Goal: Task Accomplishment & Management: Manage account settings

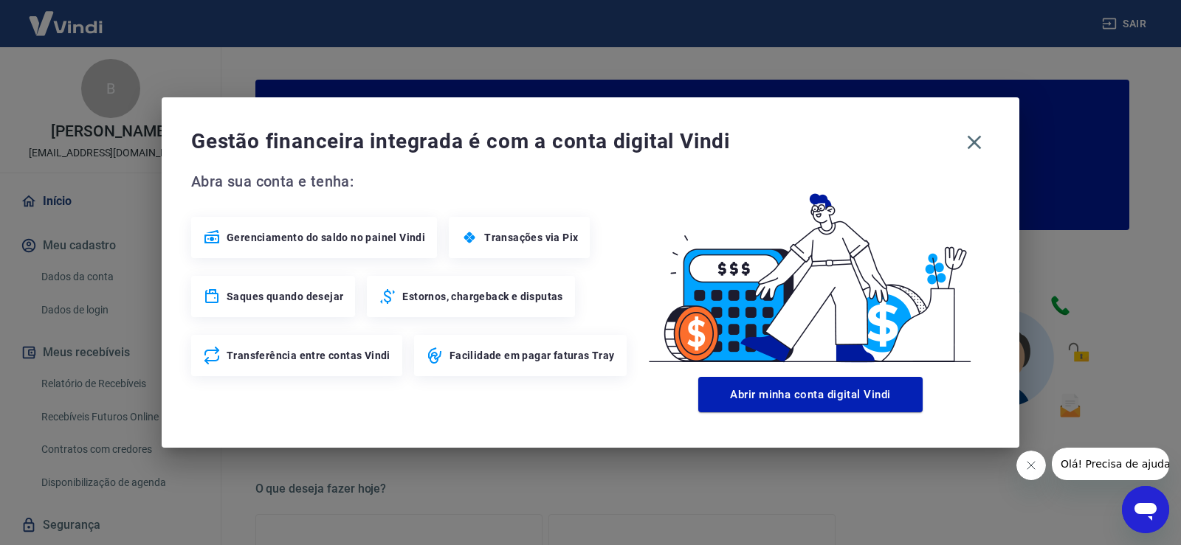
click at [959, 151] on div "Gestão financeira integrada é com a conta digital Vindi" at bounding box center [590, 142] width 798 height 31
click at [967, 145] on icon "button" at bounding box center [974, 143] width 24 height 24
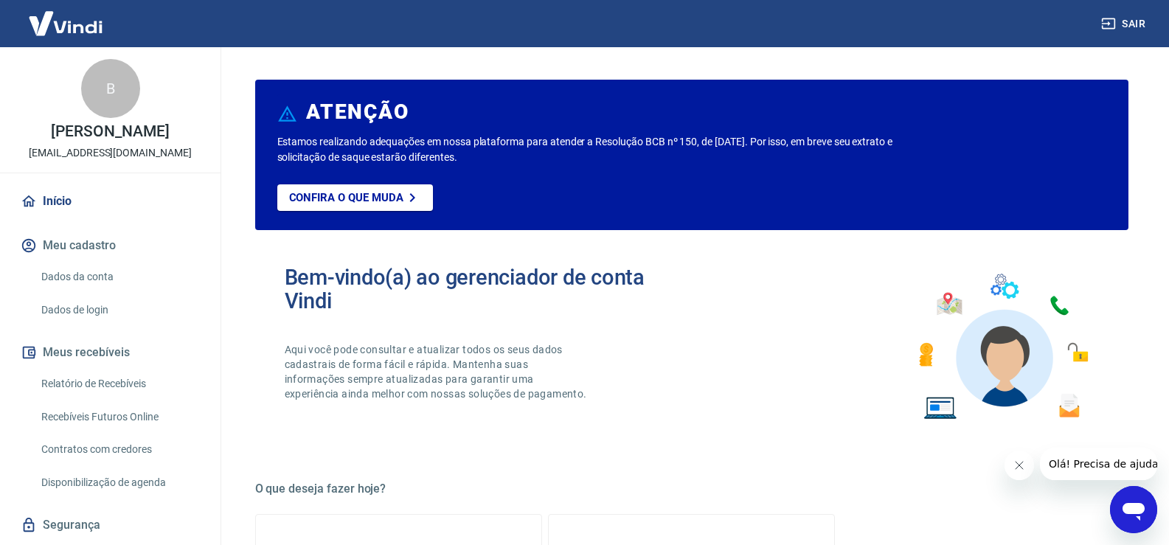
click at [68, 384] on link "Relatório de Recebíveis" at bounding box center [118, 384] width 167 height 30
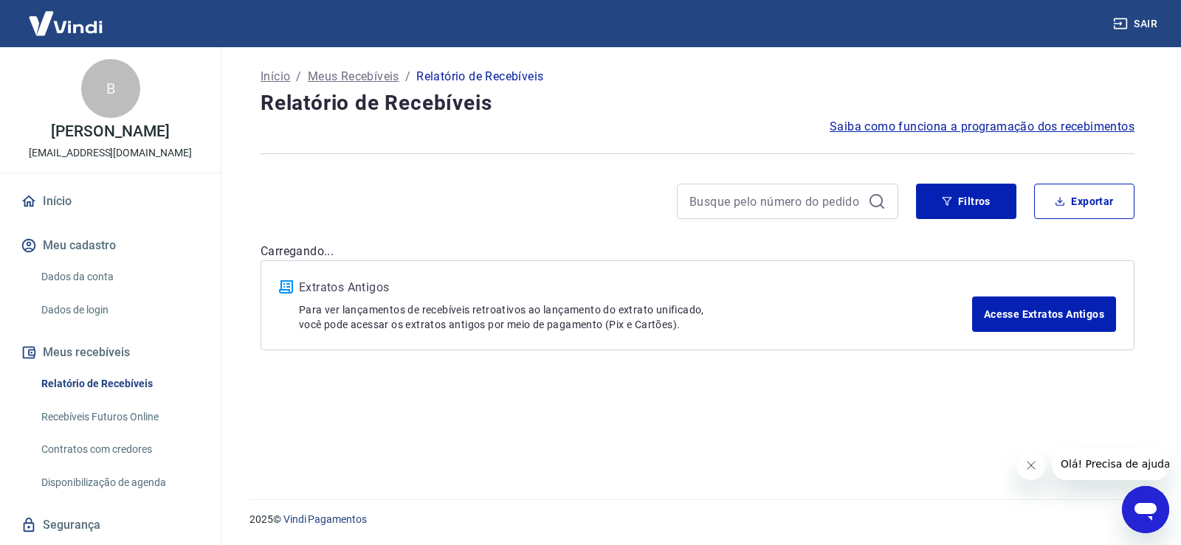
click at [100, 343] on button "Meus recebíveis" at bounding box center [110, 352] width 185 height 32
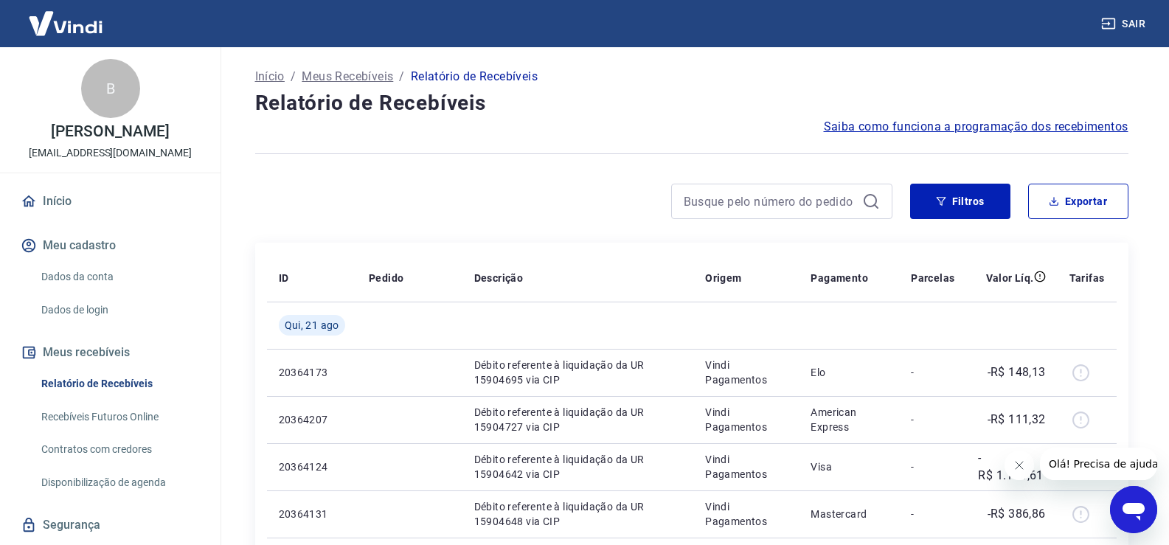
click at [122, 410] on link "Recebíveis Futuros Online" at bounding box center [118, 417] width 167 height 30
